Goal: Task Accomplishment & Management: Manage account settings

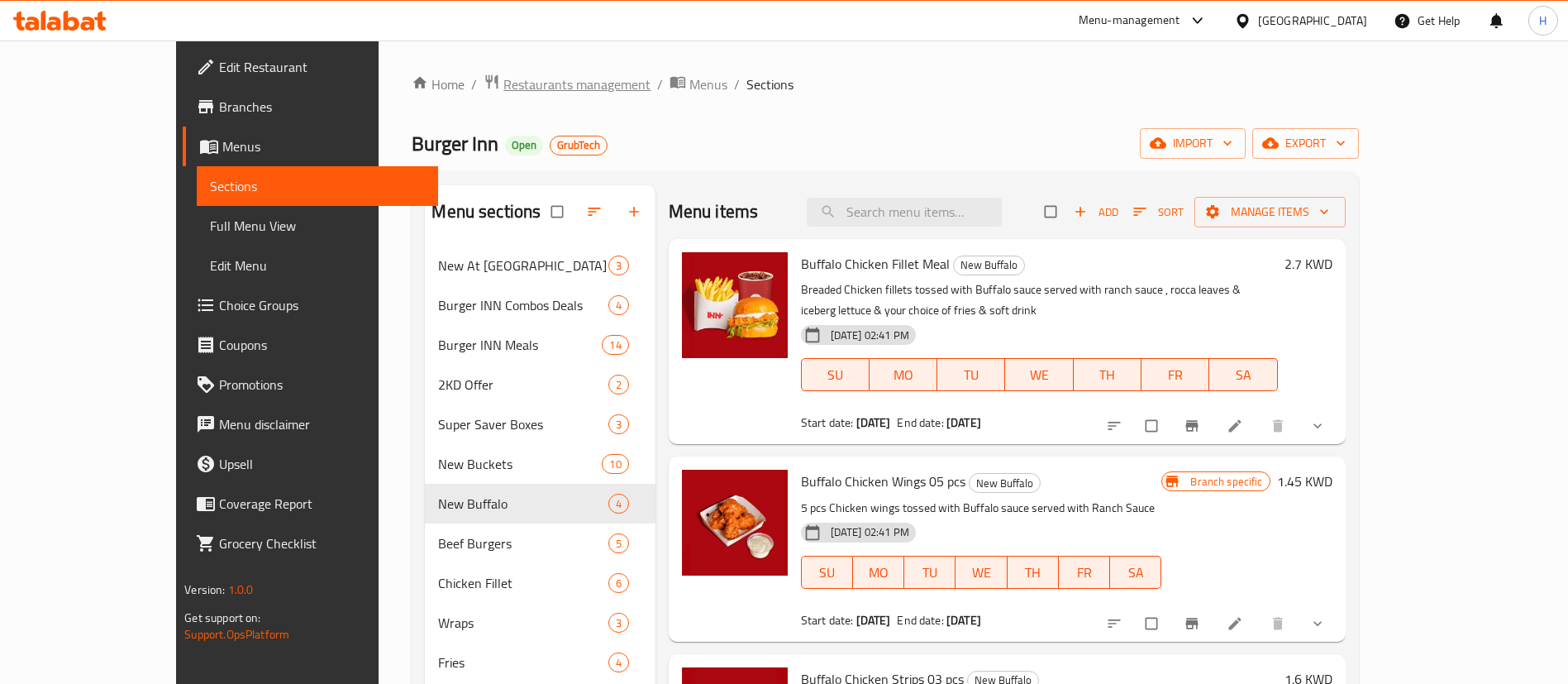
click at [503, 90] on span "Restaurants management" at bounding box center [577, 85] width 147 height 20
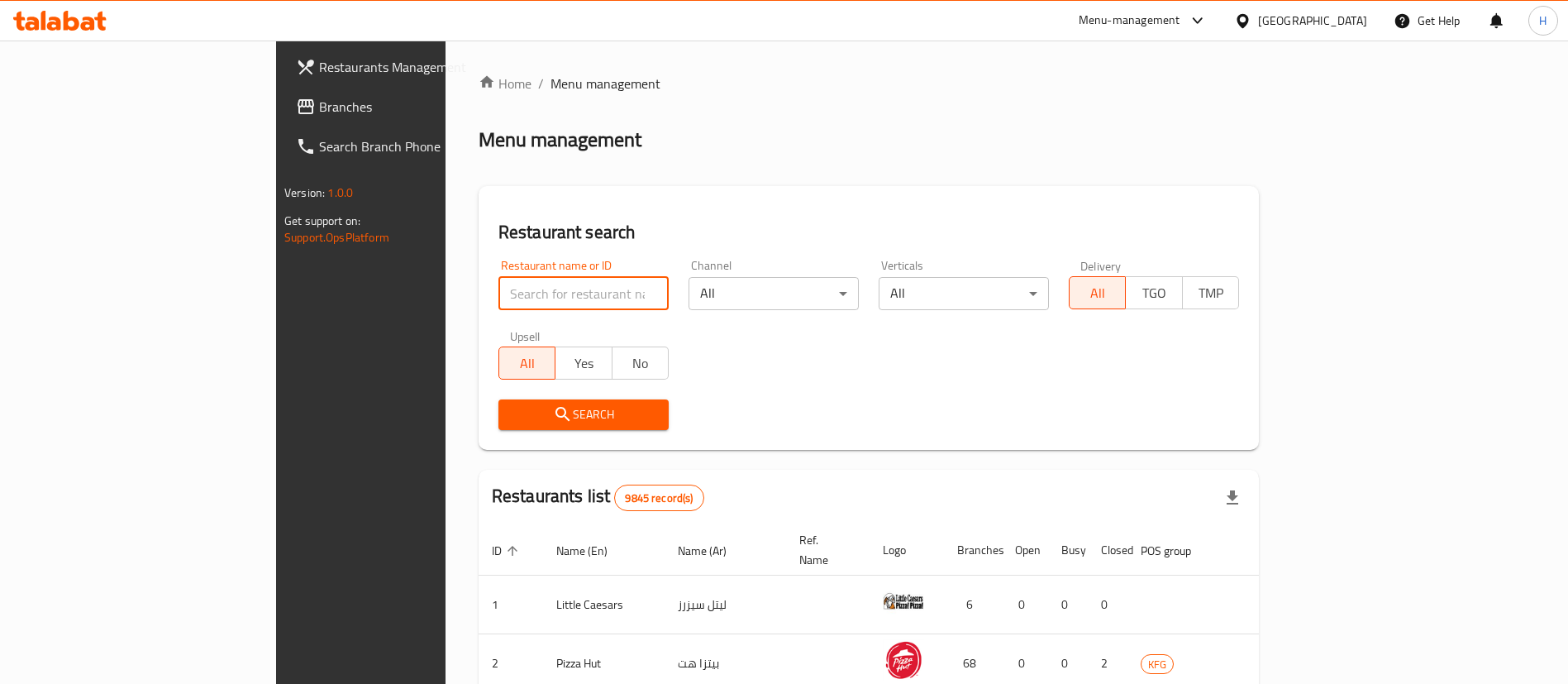
click at [499, 290] on input "search" at bounding box center [584, 293] width 171 height 33
type input "happy elli"
click button "Search" at bounding box center [584, 414] width 171 height 30
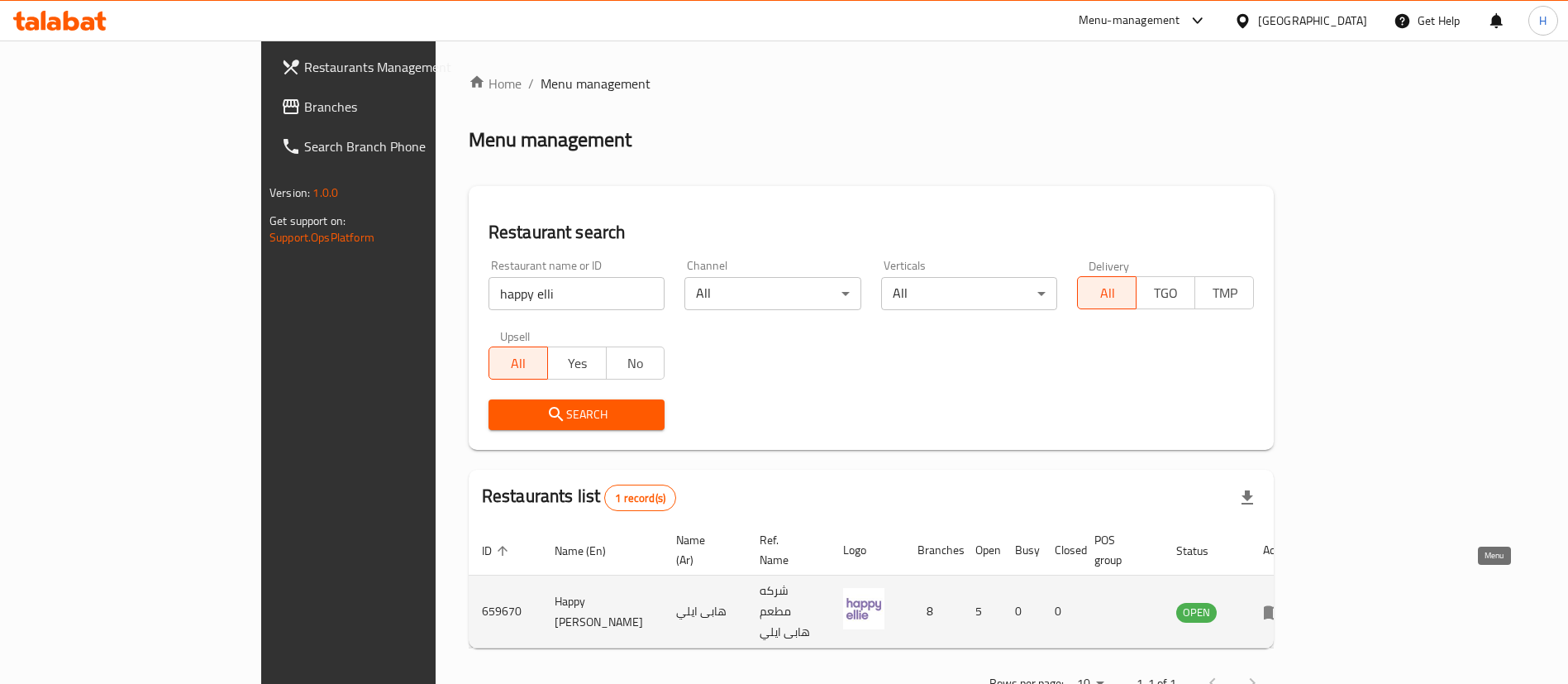
click at [1282, 606] on icon "enhanced table" at bounding box center [1273, 612] width 18 height 14
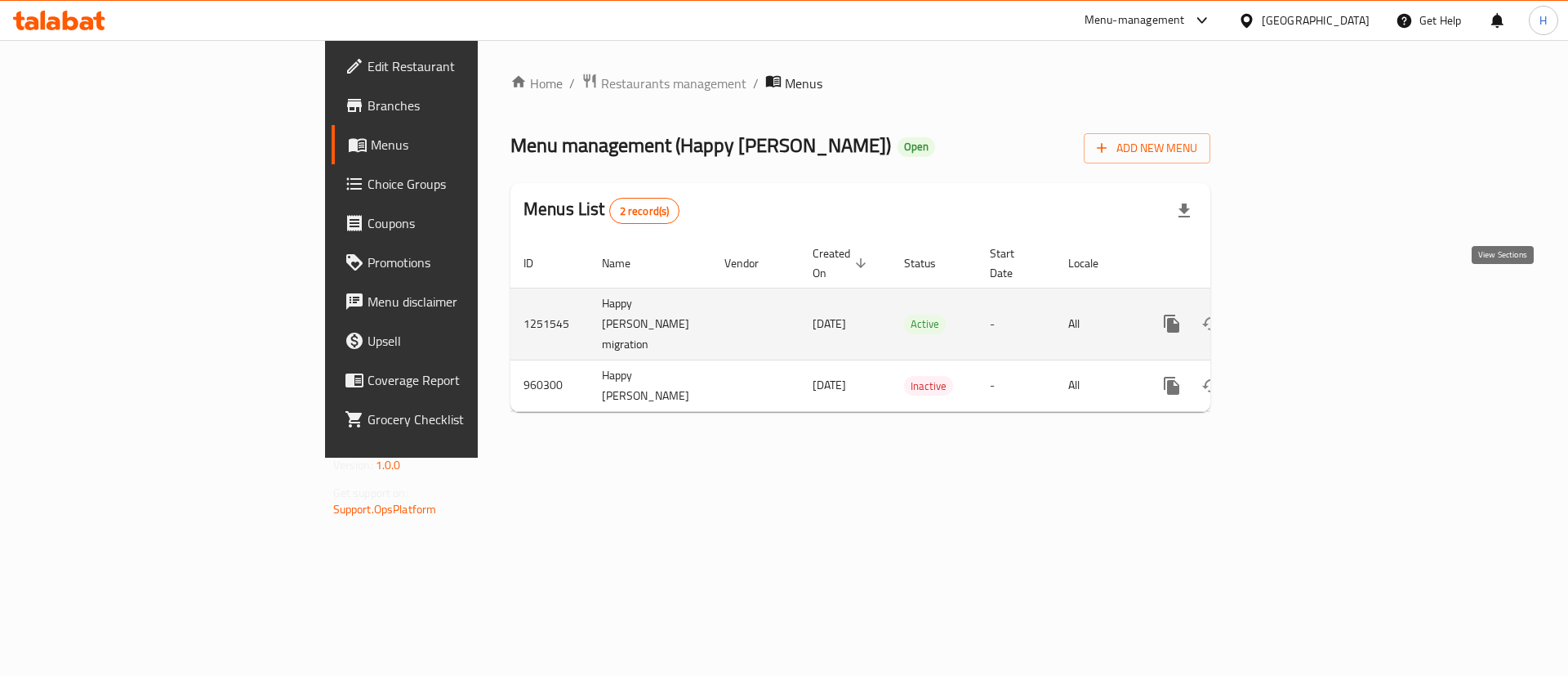
click at [1299, 313] on icon "enhanced table" at bounding box center [1289, 323] width 20 height 20
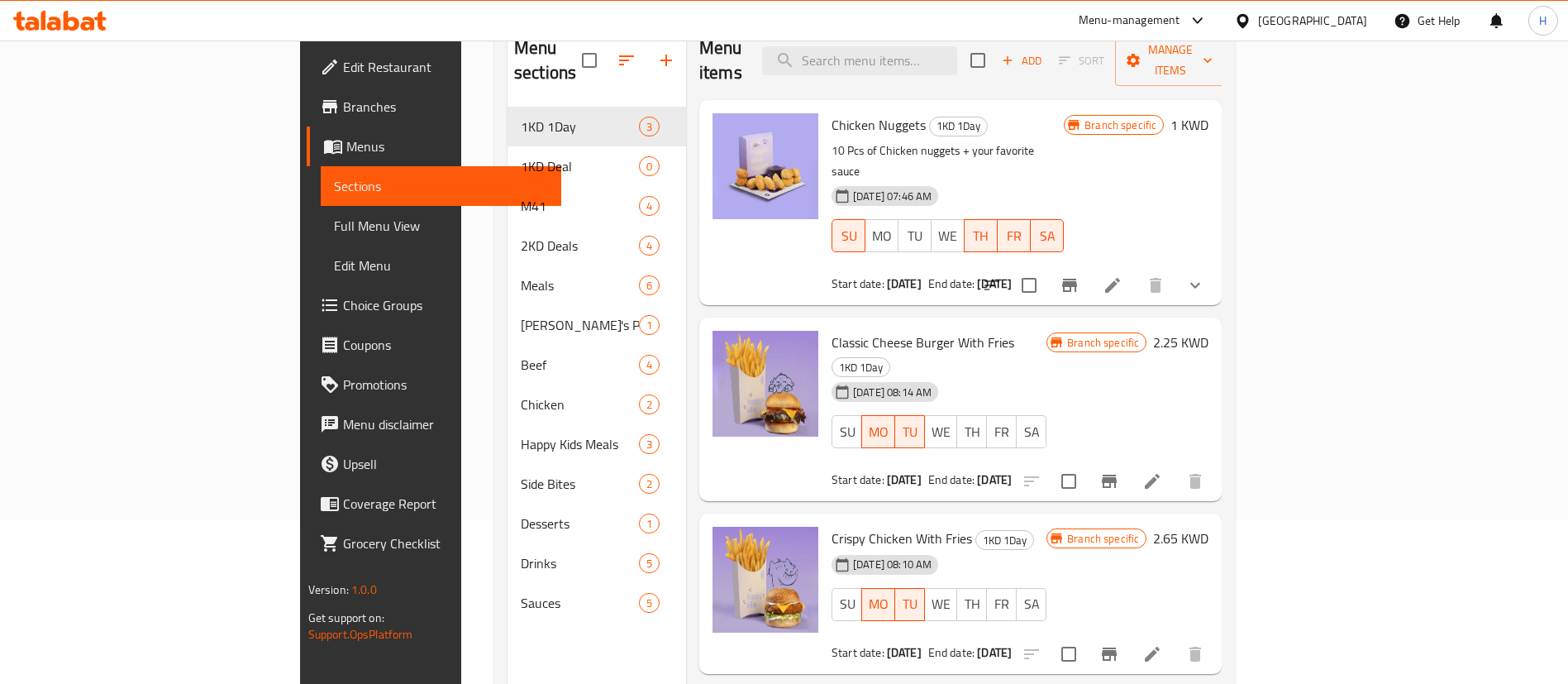
scroll to position [161, 0]
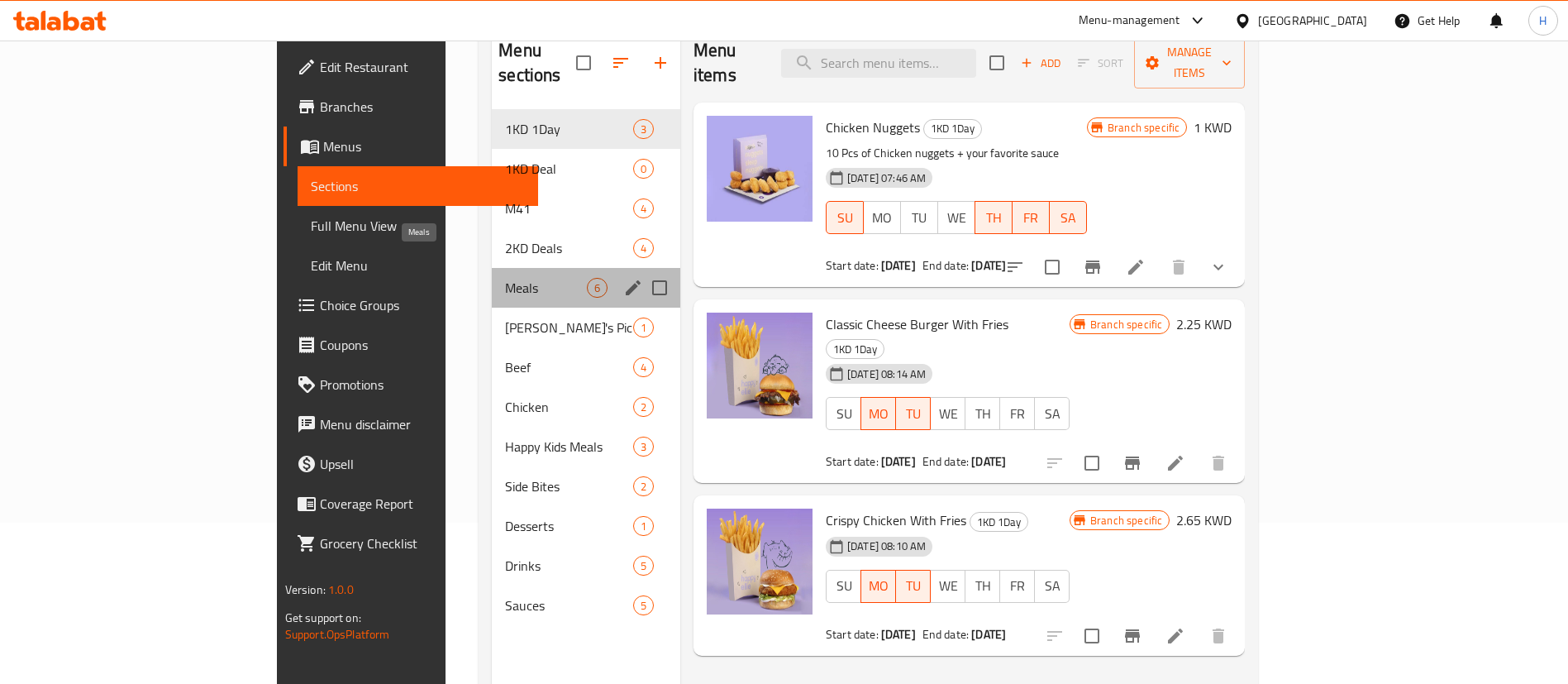
click at [505, 277] on span "Meals" at bounding box center [546, 288] width 82 height 20
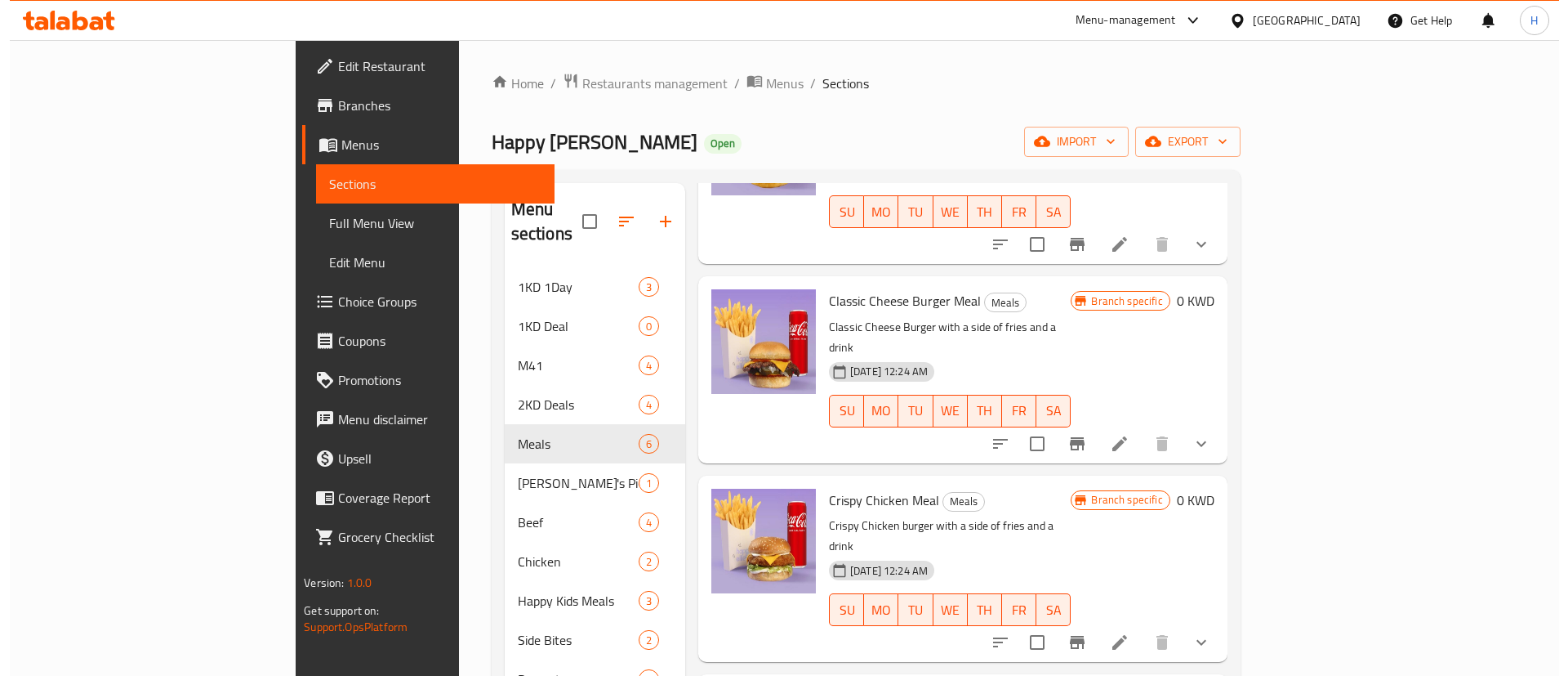
scroll to position [184, 0]
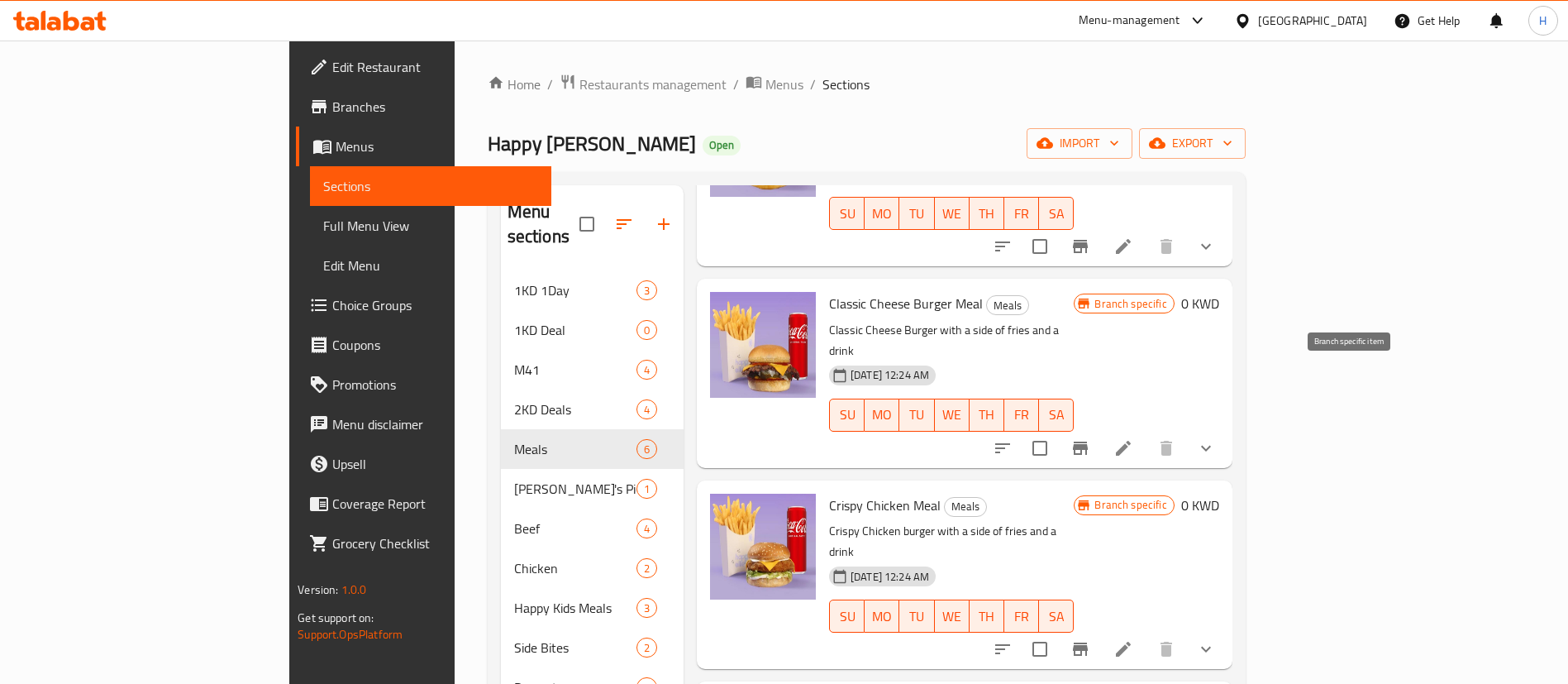
click at [1101, 429] on button "Branch-specific-item" at bounding box center [1080, 448] width 40 height 40
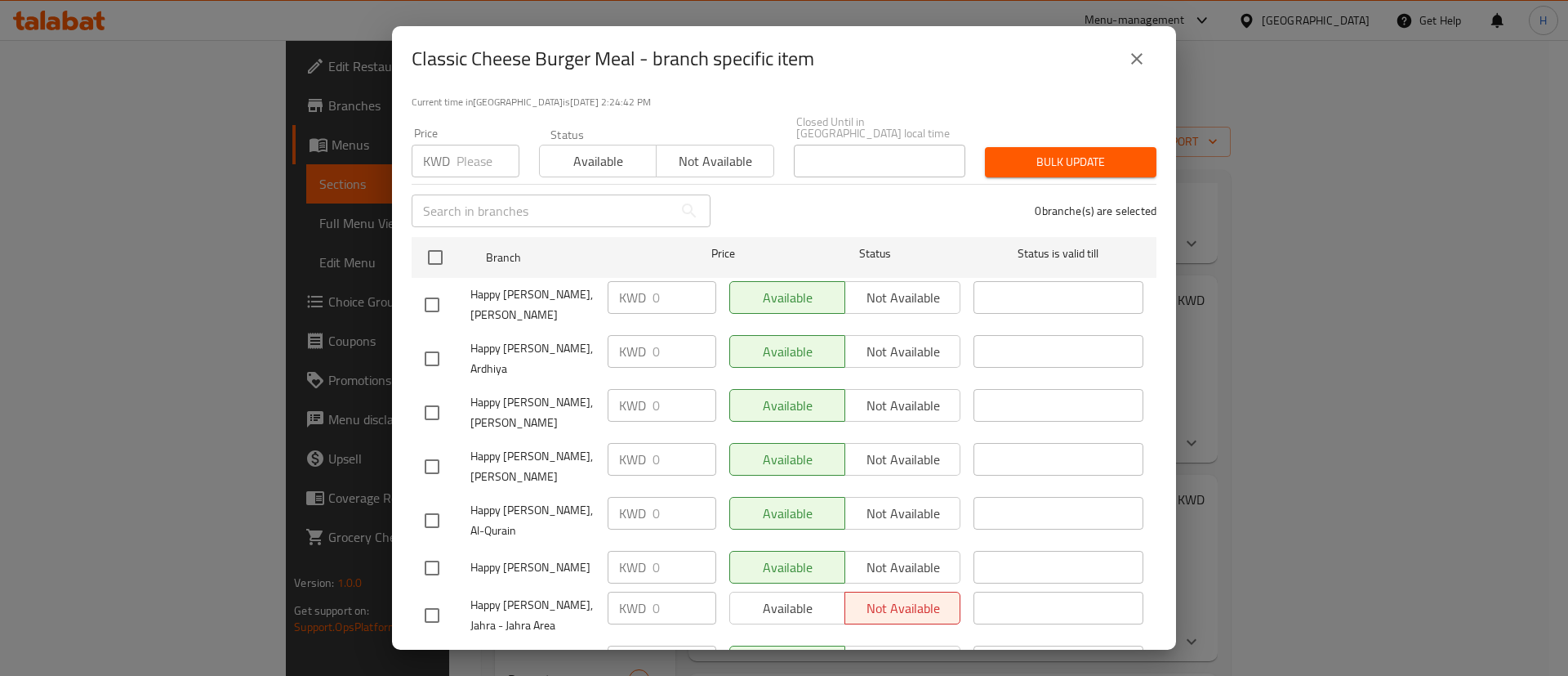
scroll to position [0, 0]
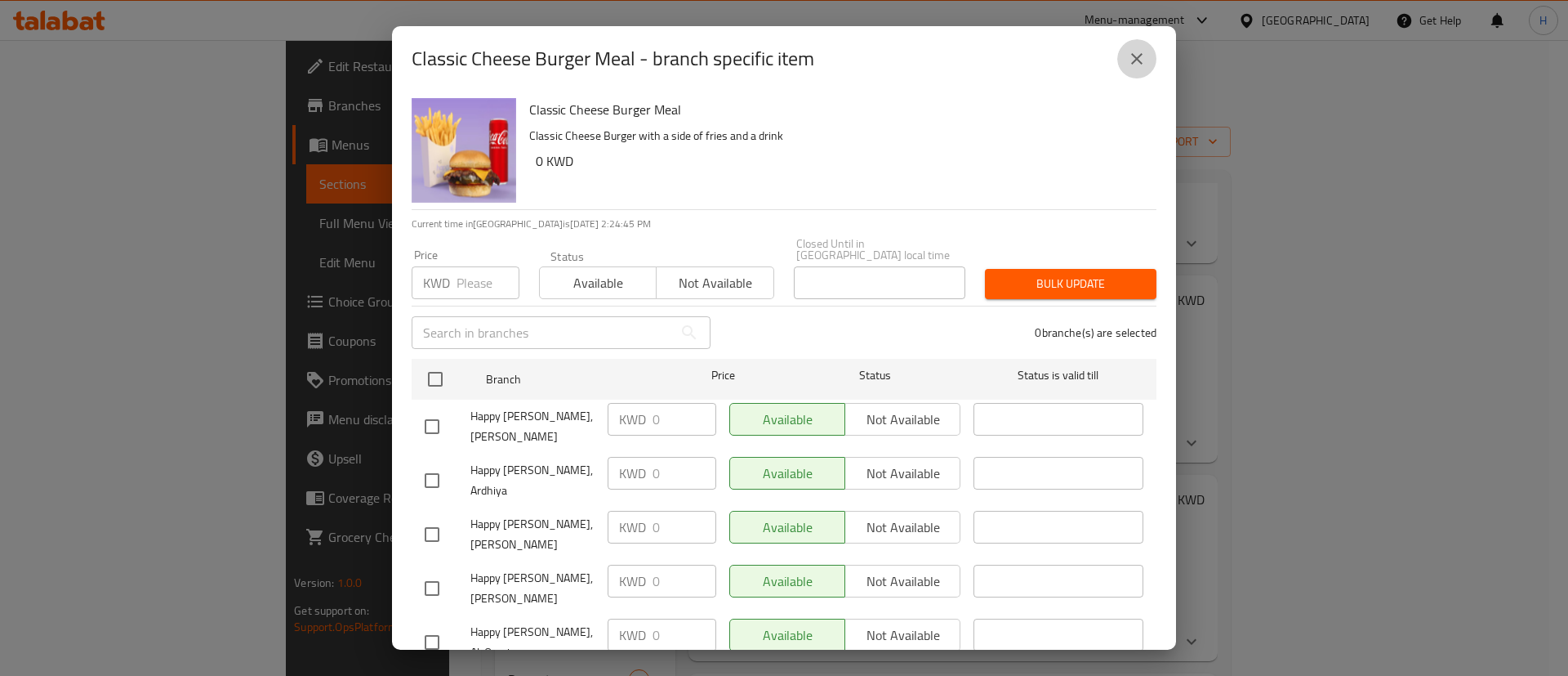
click at [1127, 65] on icon "close" at bounding box center [1137, 59] width 20 height 20
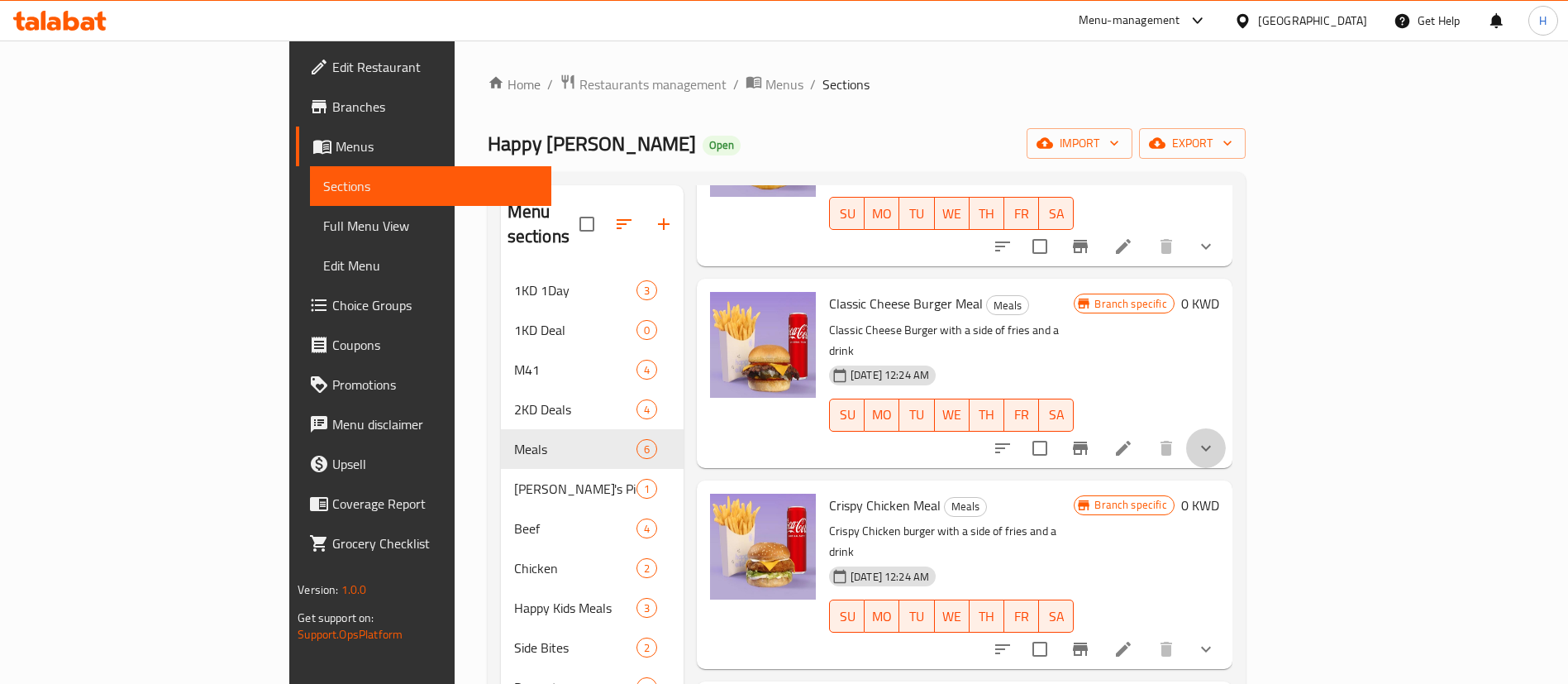
click at [1226, 429] on button "show more" at bounding box center [1206, 448] width 40 height 40
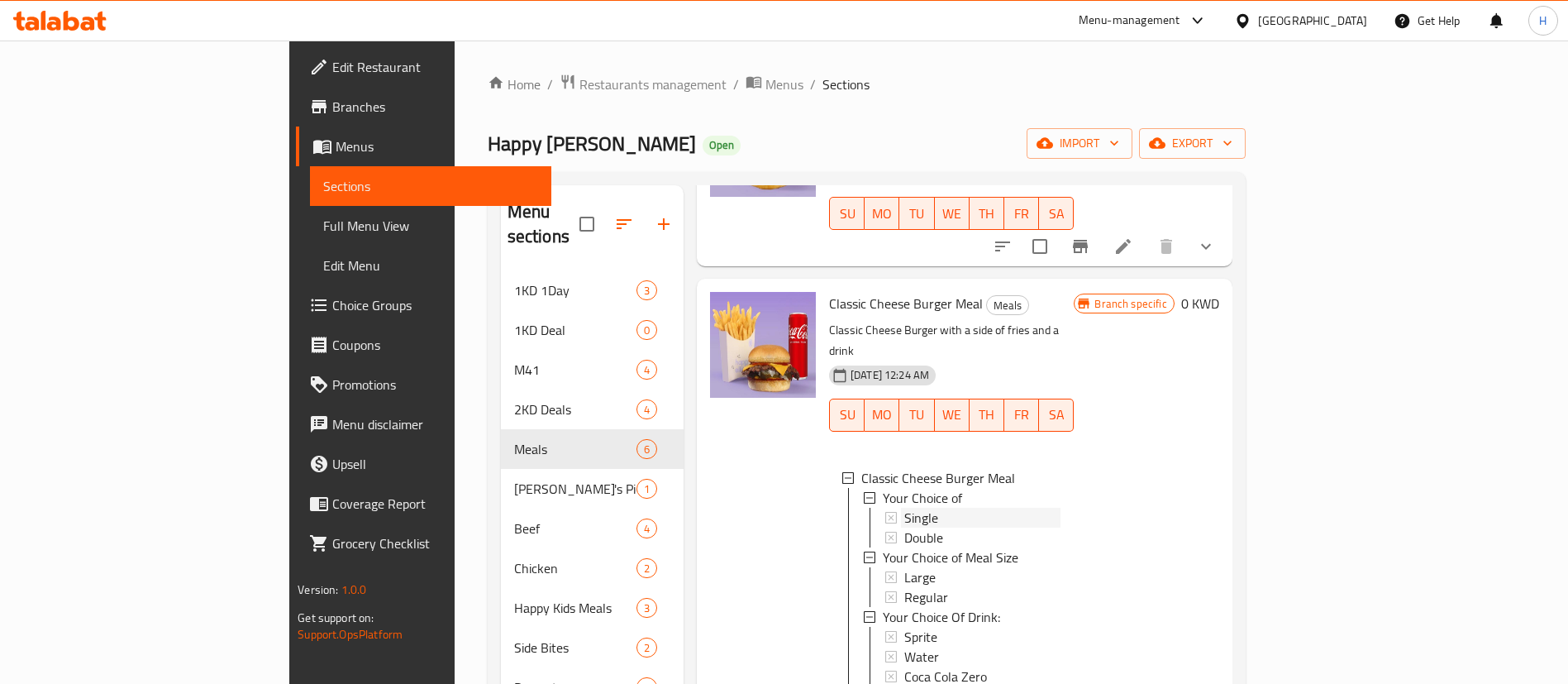
click at [948, 508] on div "Single" at bounding box center [983, 518] width 157 height 20
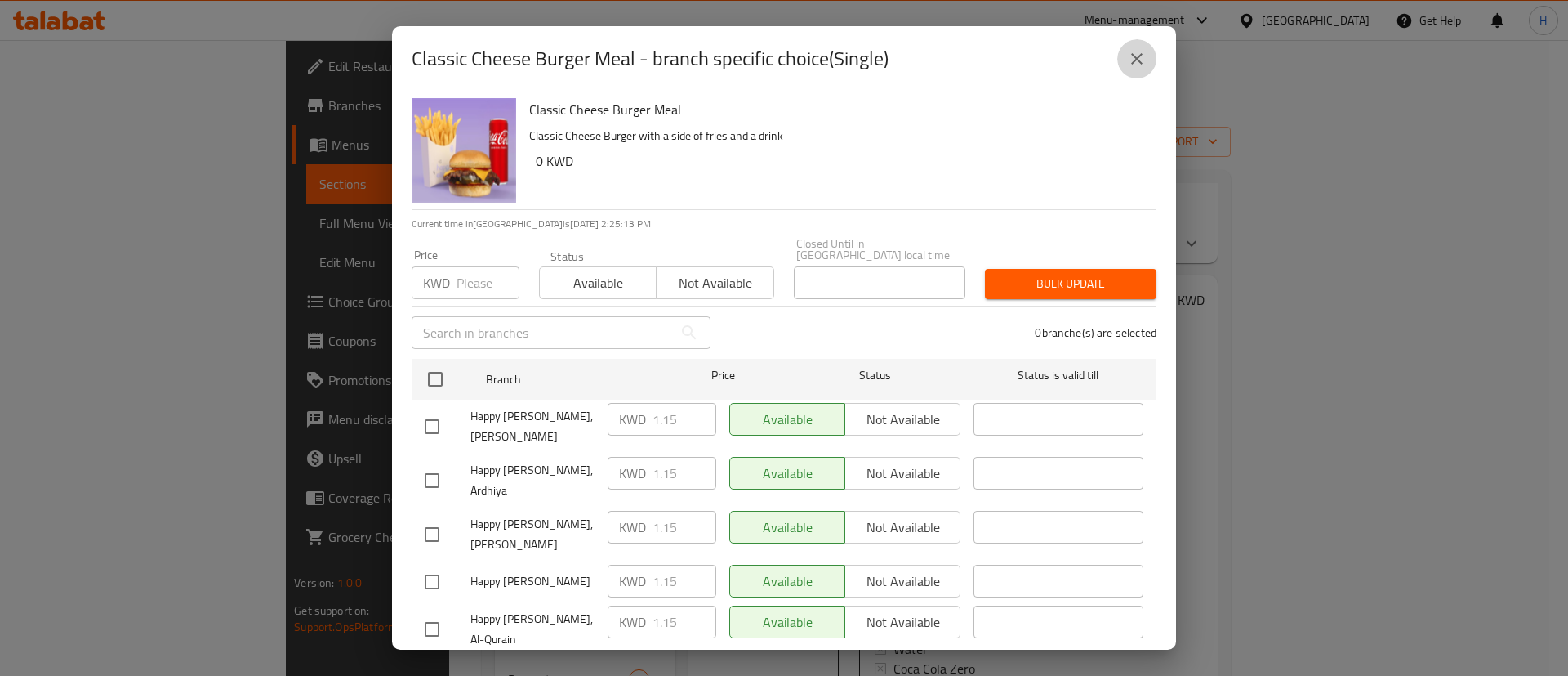
click at [1139, 63] on icon "close" at bounding box center [1137, 59] width 20 height 20
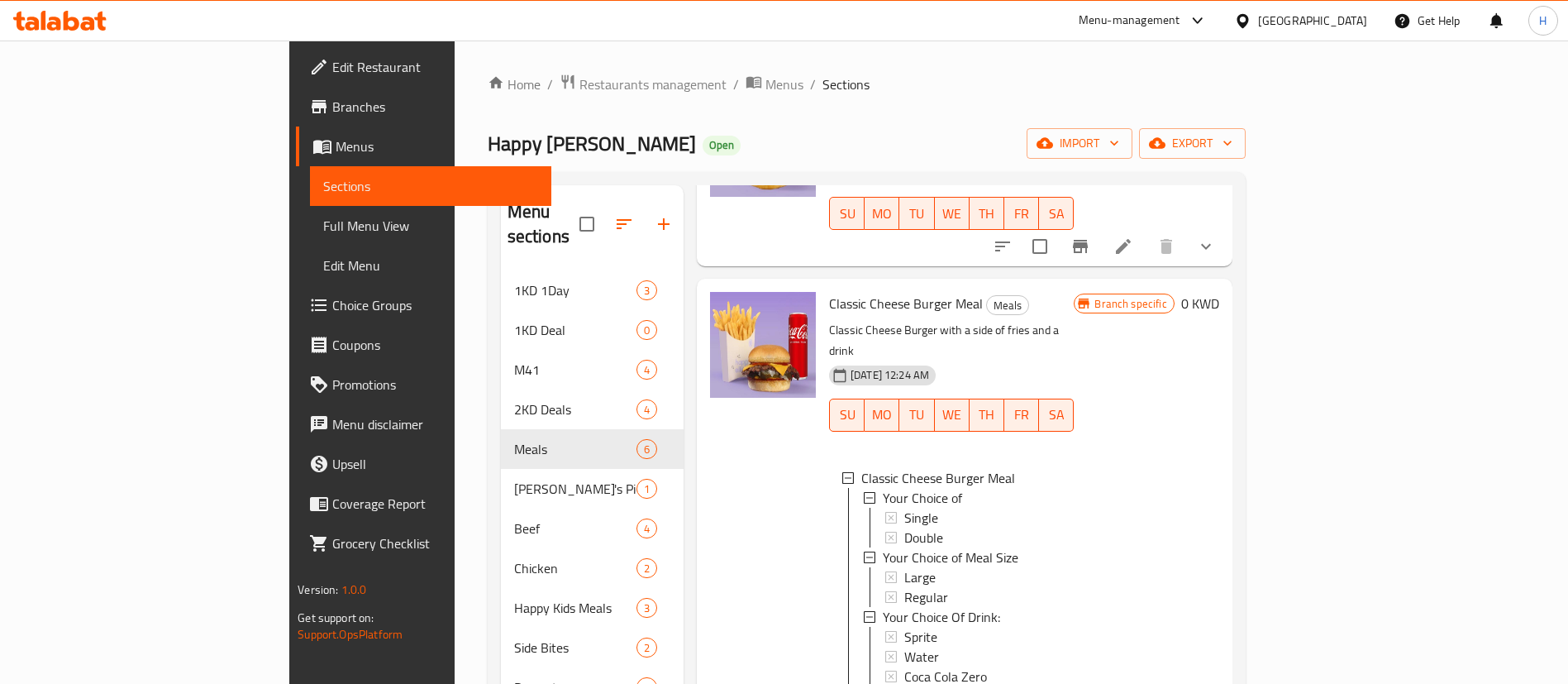
click at [947, 508] on div "Single" at bounding box center [983, 518] width 157 height 20
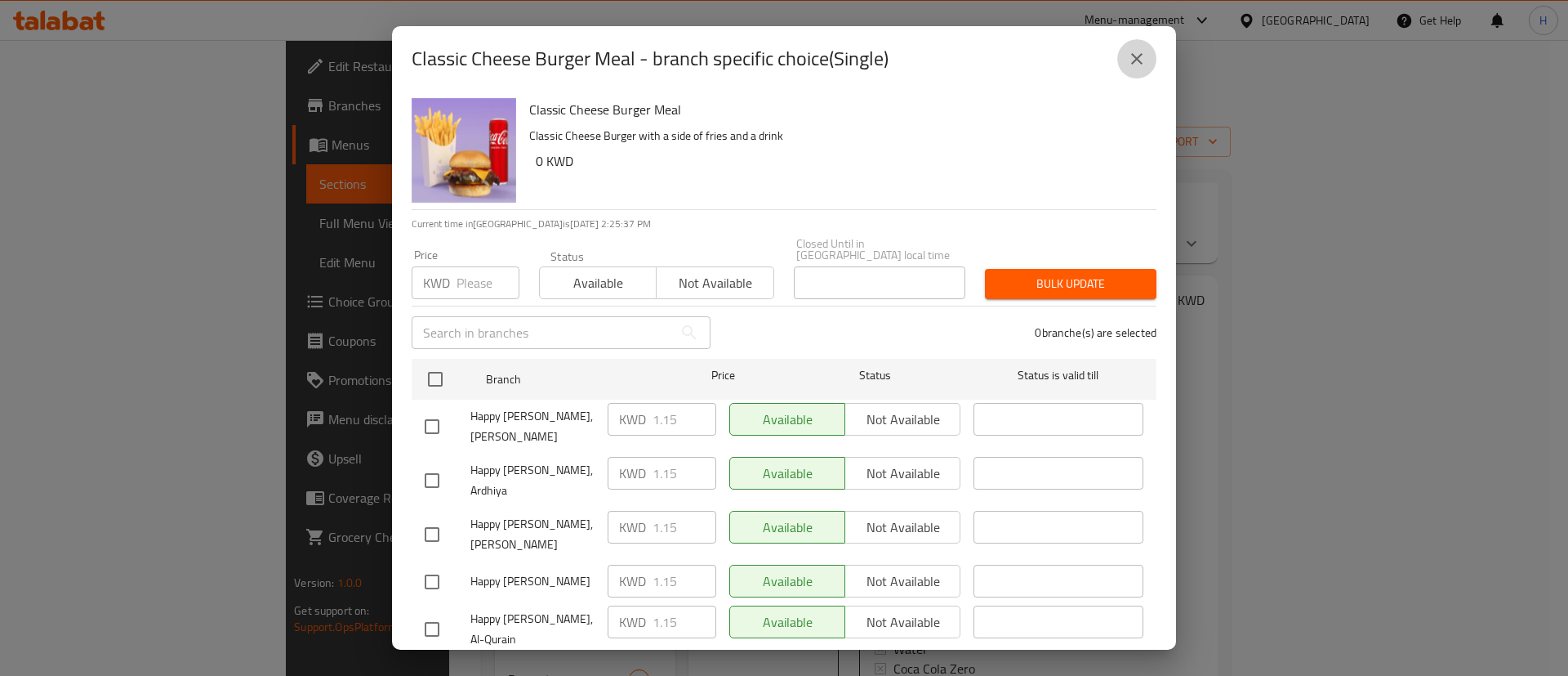
click at [1134, 71] on button "close" at bounding box center [1136, 58] width 39 height 39
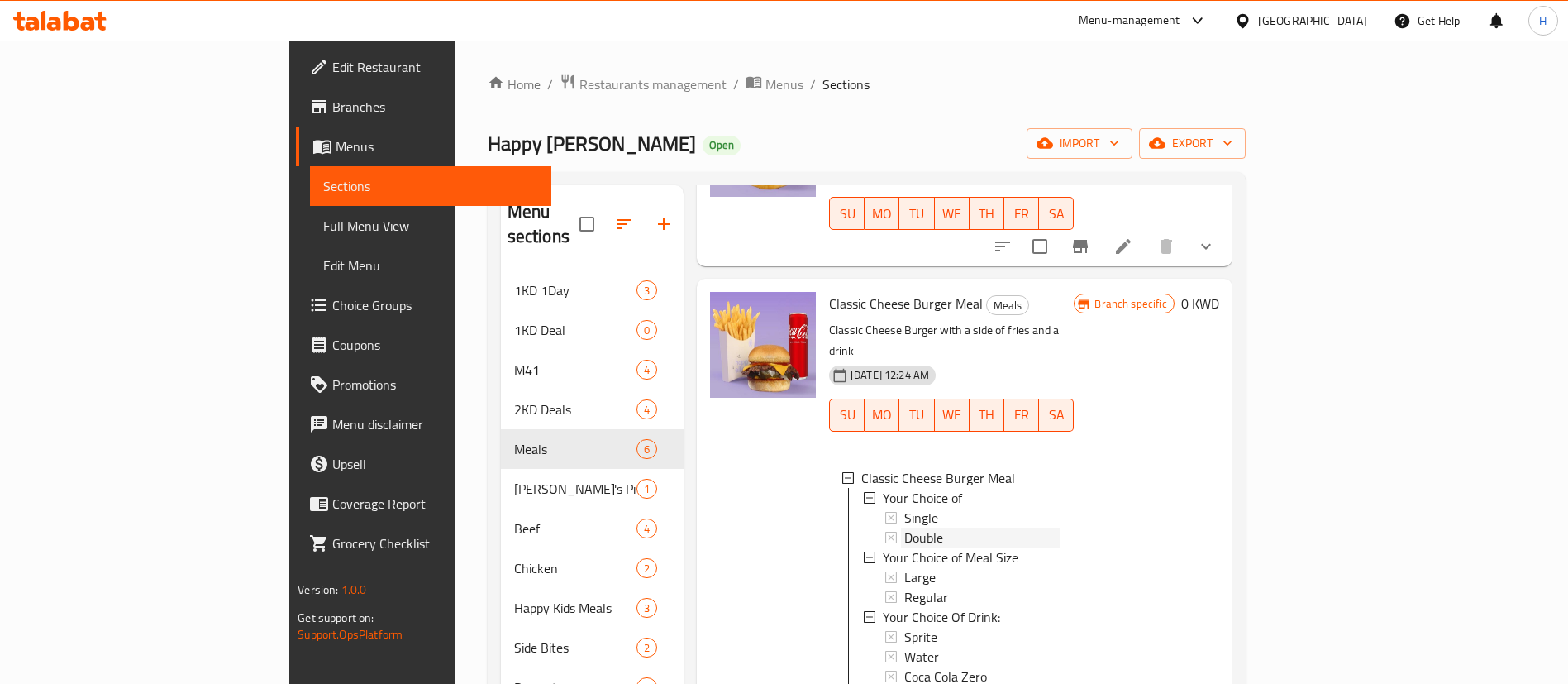
click at [904, 527] on div "Double" at bounding box center [983, 537] width 157 height 20
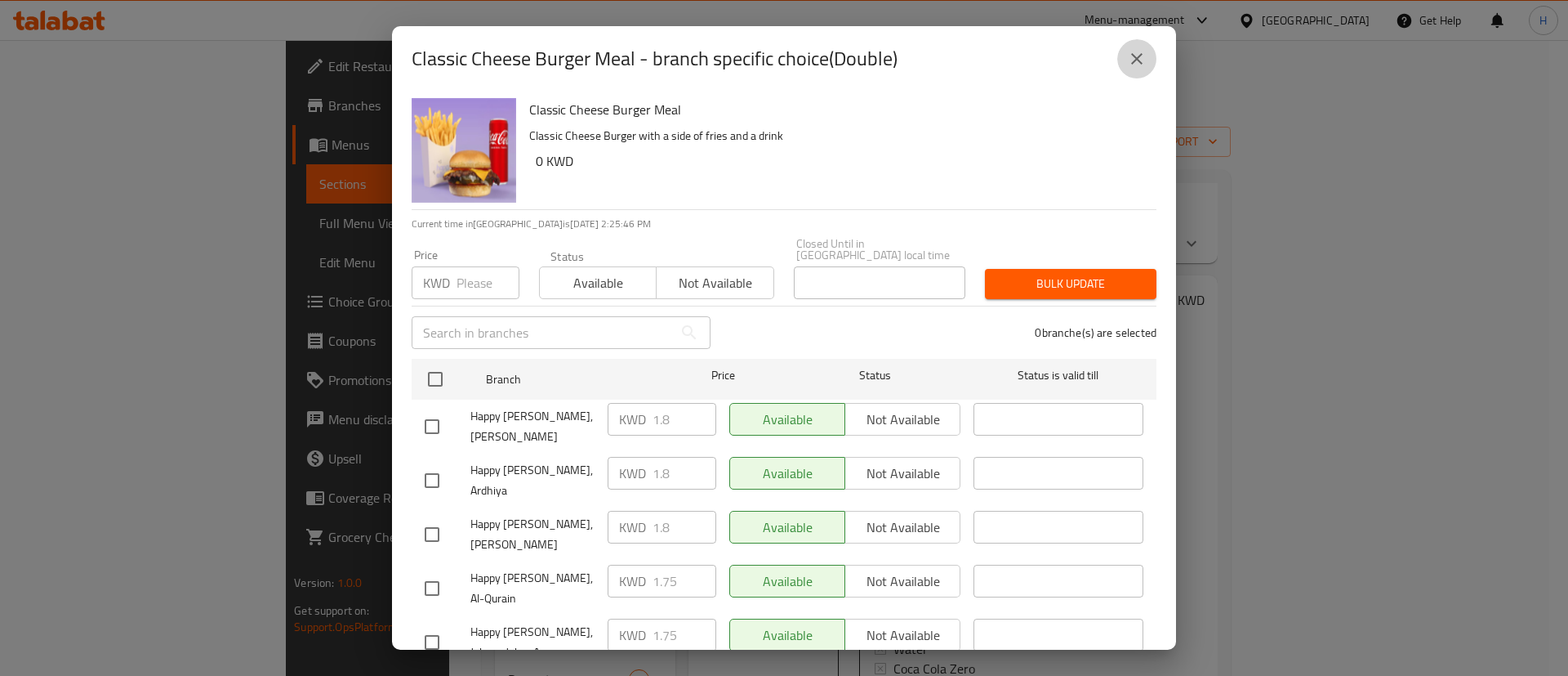
click at [1135, 65] on icon "close" at bounding box center [1137, 59] width 20 height 20
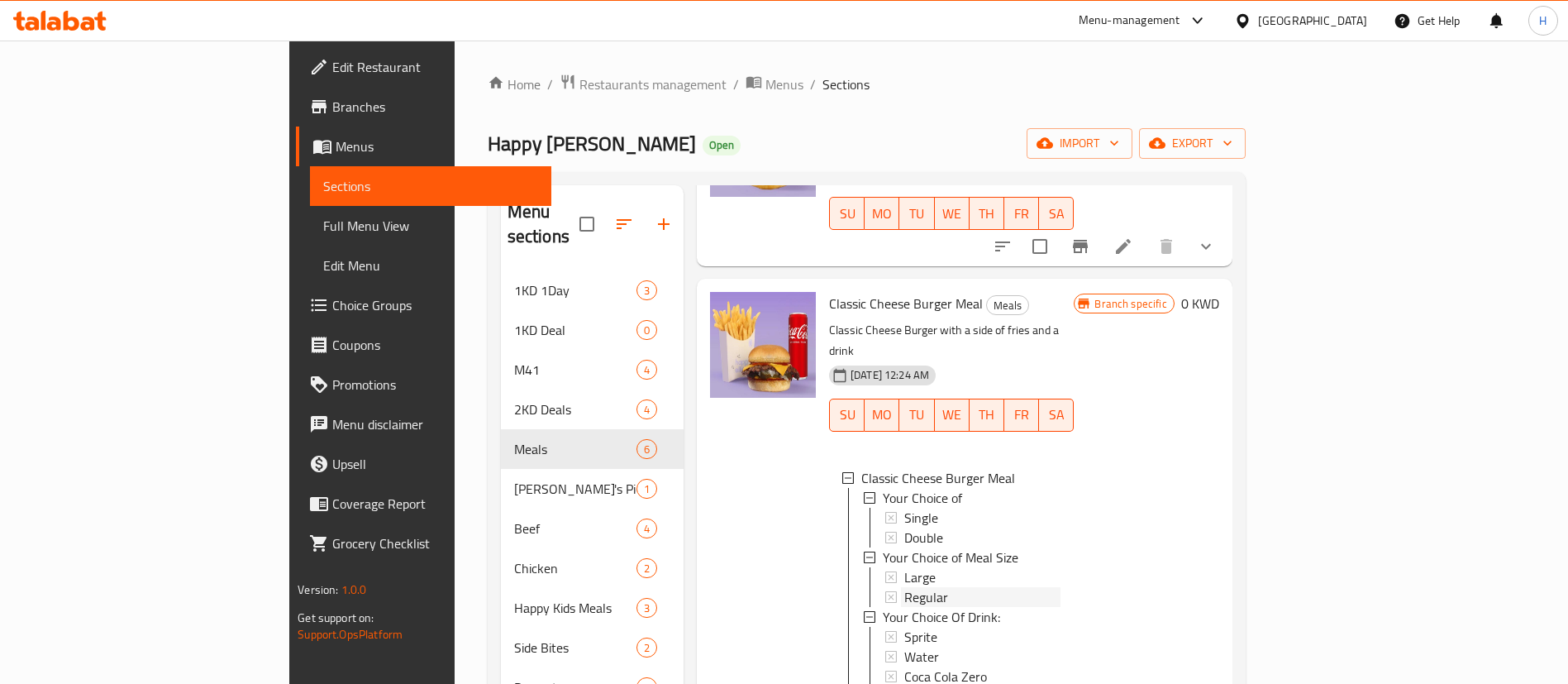
click at [915, 587] on div "Regular" at bounding box center [983, 597] width 157 height 20
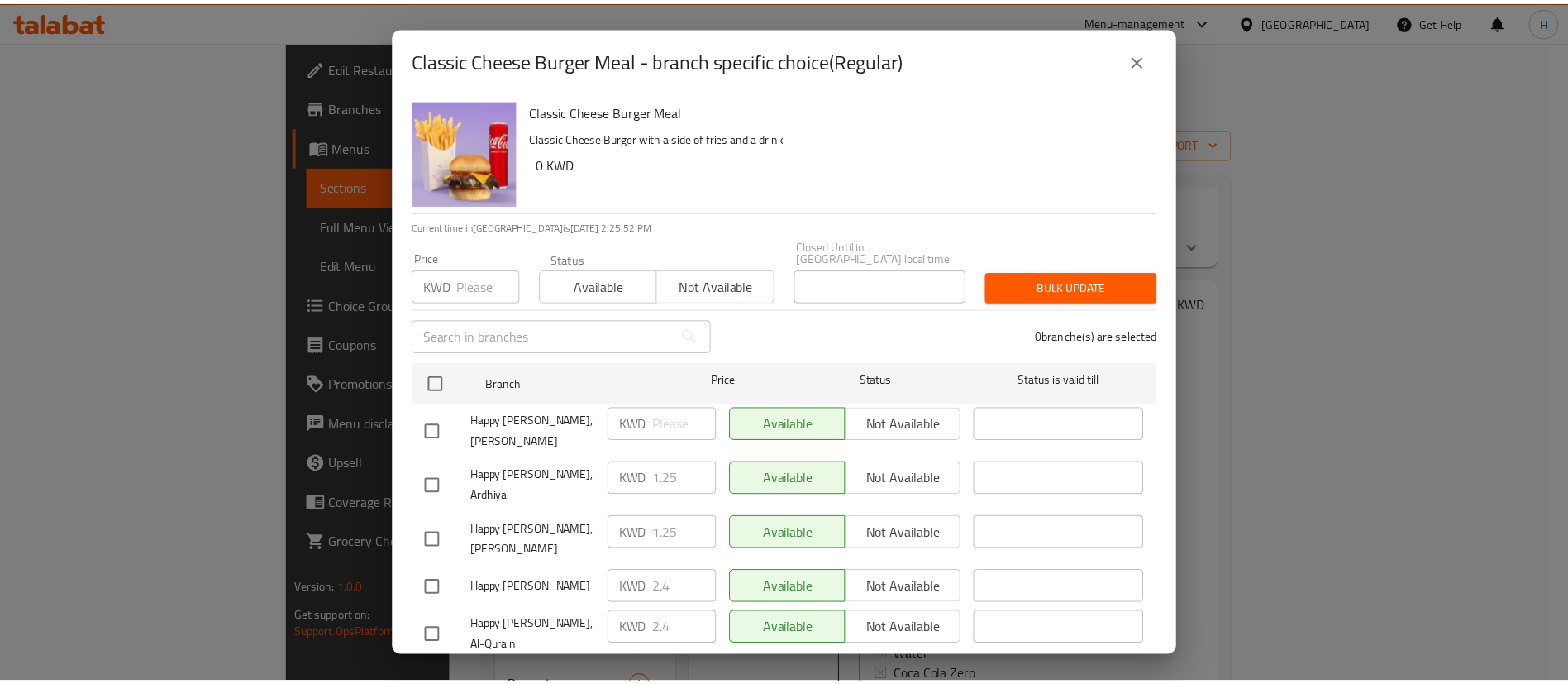
scroll to position [124, 0]
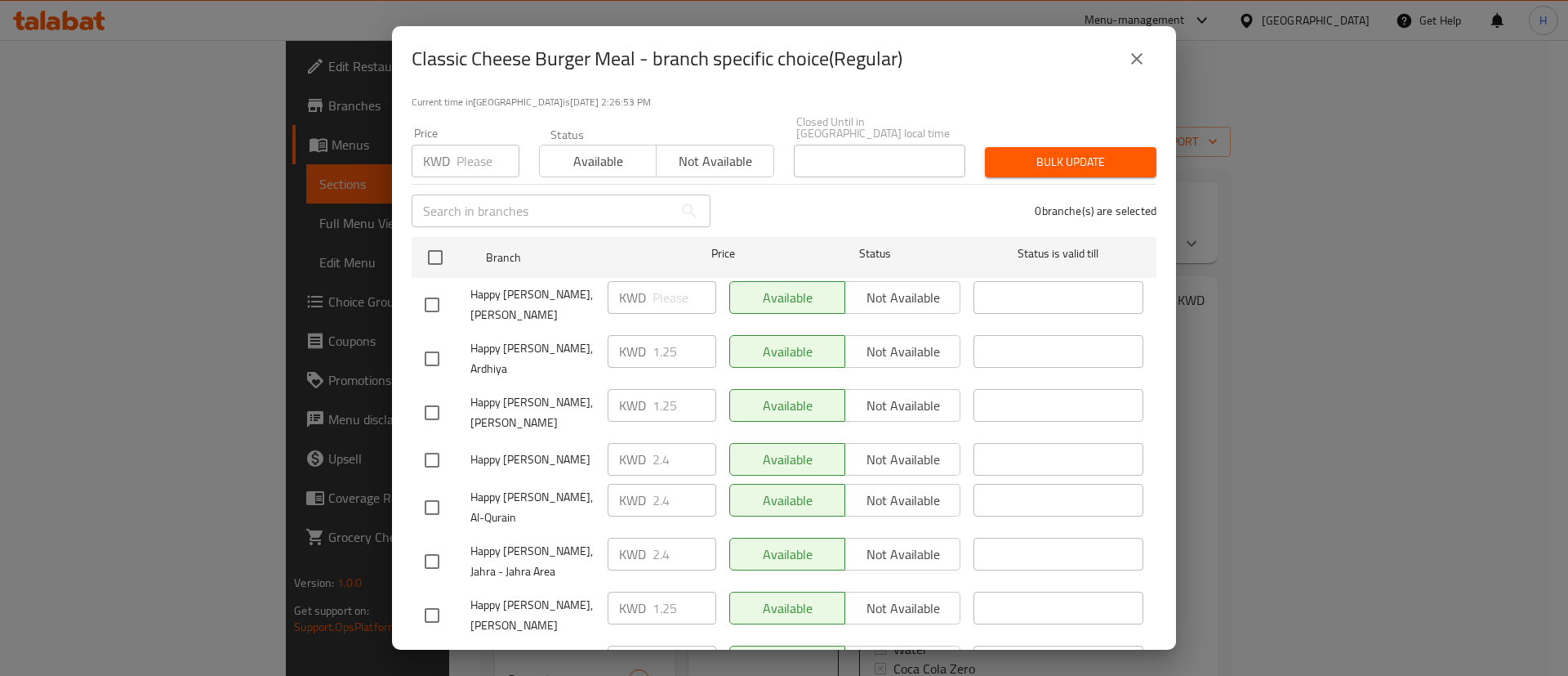
click at [1153, 60] on button "close" at bounding box center [1136, 58] width 39 height 39
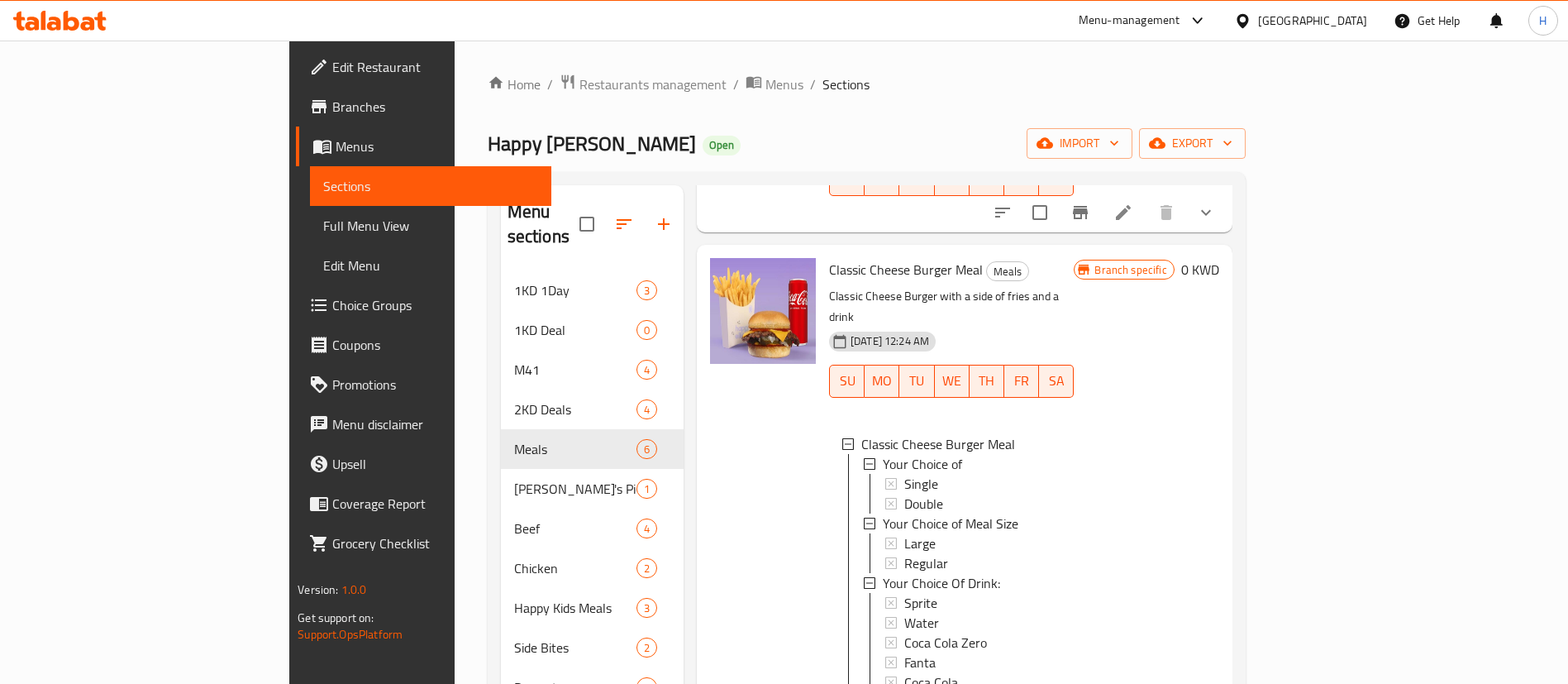
scroll to position [220, 0]
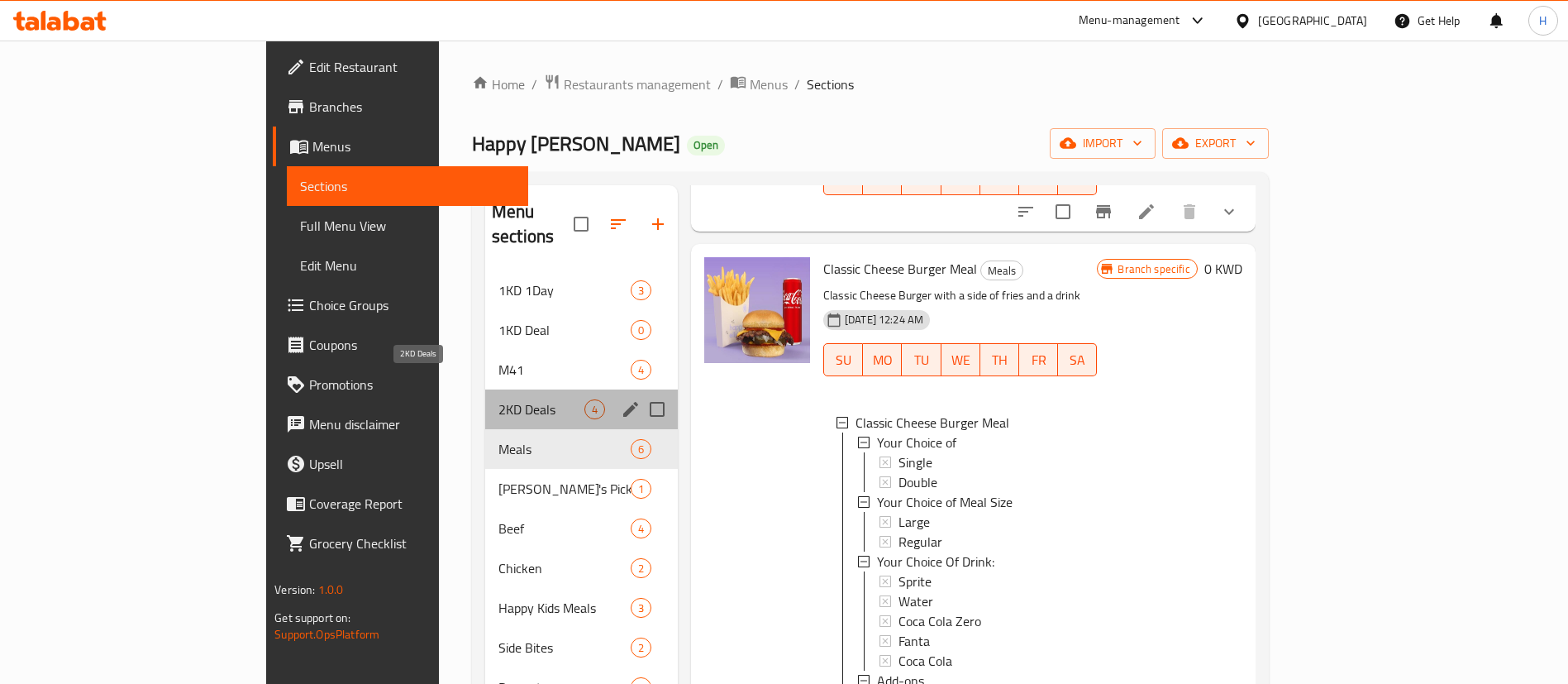
click at [499, 399] on span "2KD Deals" at bounding box center [541, 409] width 86 height 20
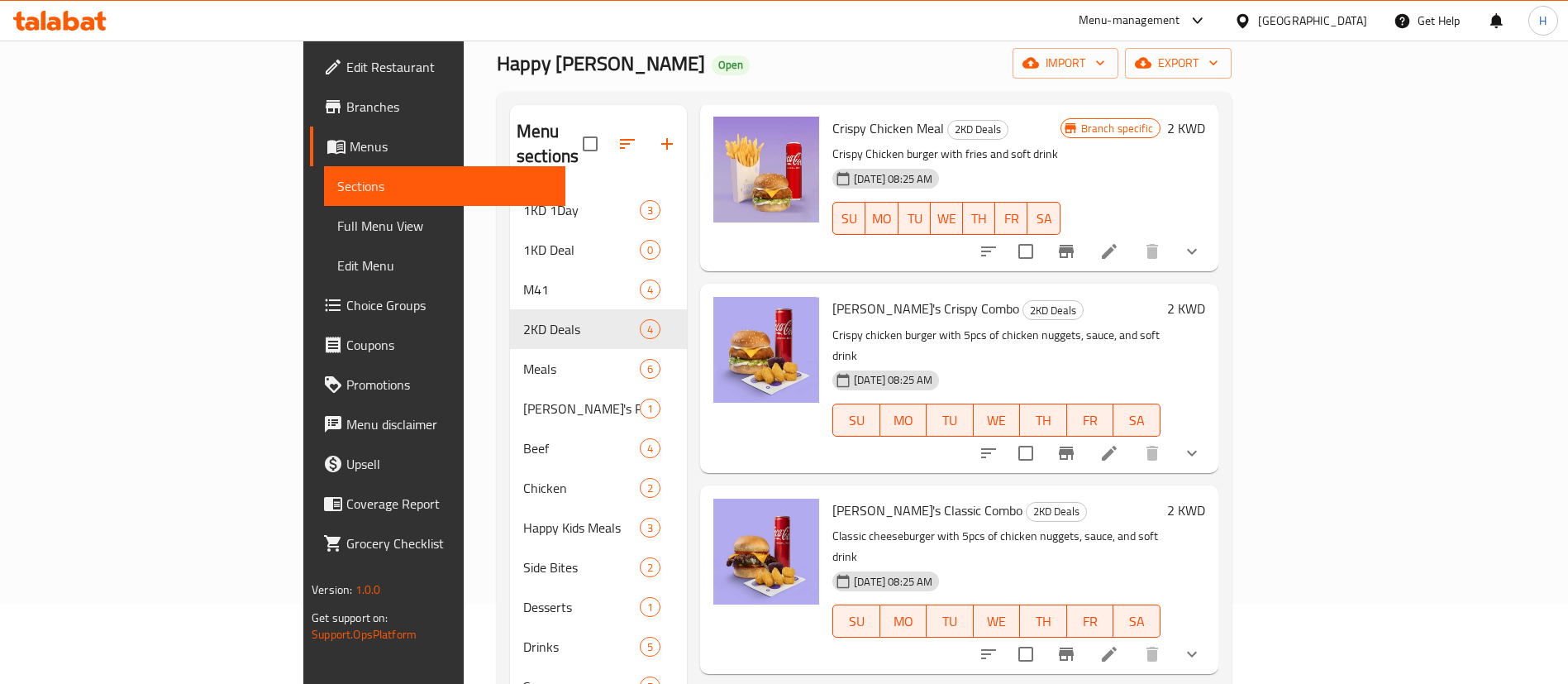
scroll to position [202, 0]
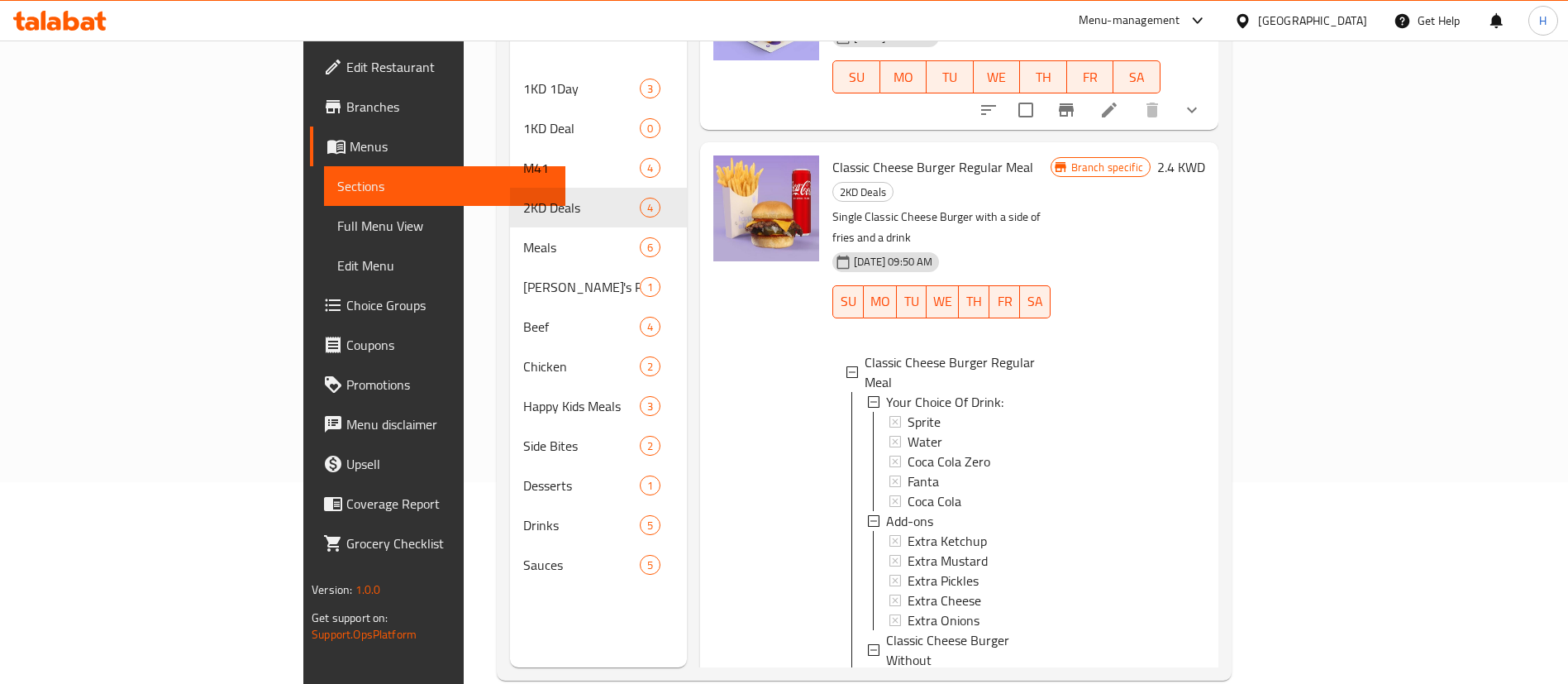
scroll to position [501, 0]
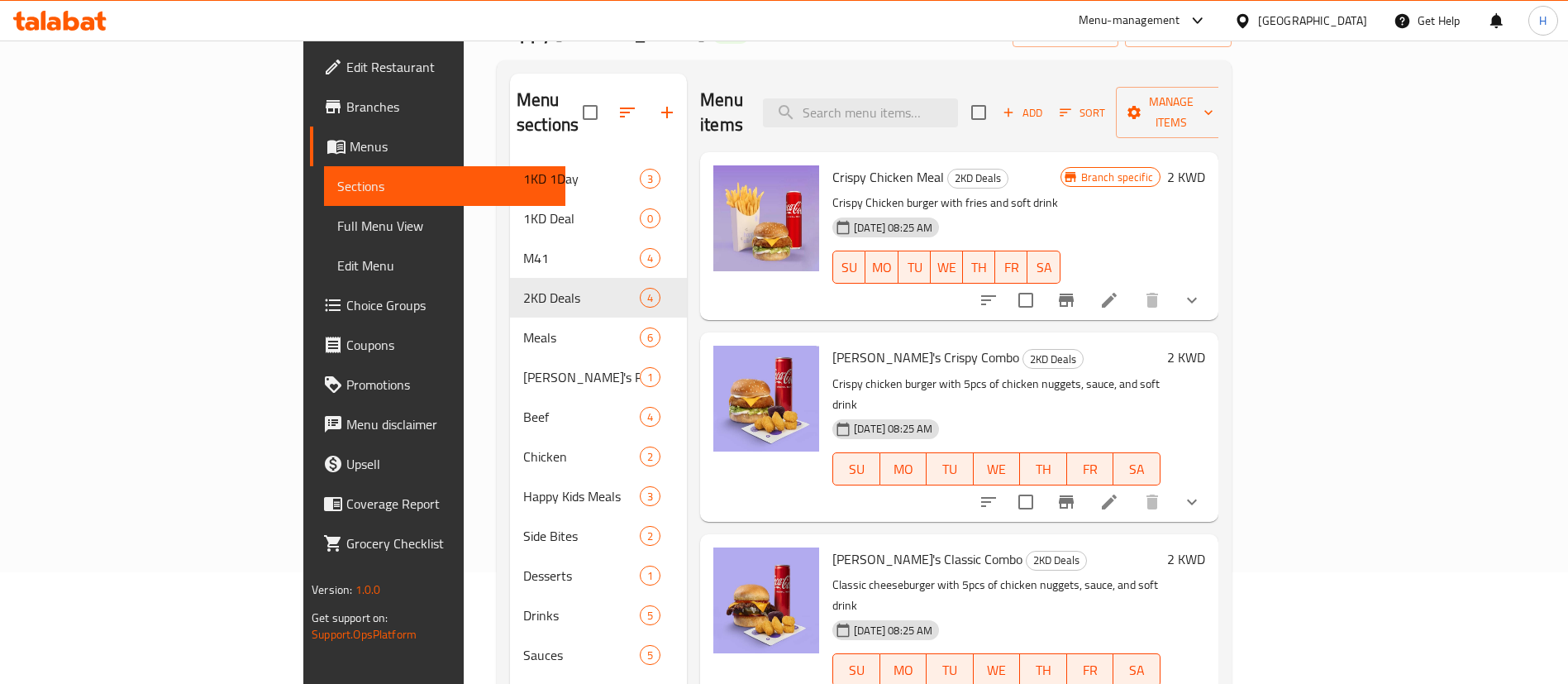
scroll to position [231, 0]
